Goal: Find contact information: Find contact information

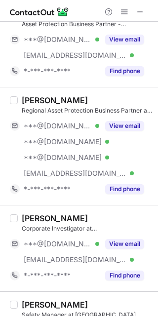
scroll to position [243, 0]
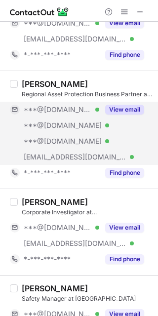
click at [125, 108] on button "View email" at bounding box center [124, 110] width 39 height 10
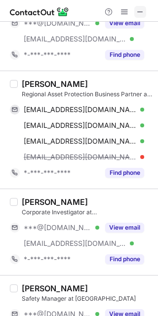
click at [141, 15] on span at bounding box center [140, 12] width 8 height 8
